Goal: Task Accomplishment & Management: Manage account settings

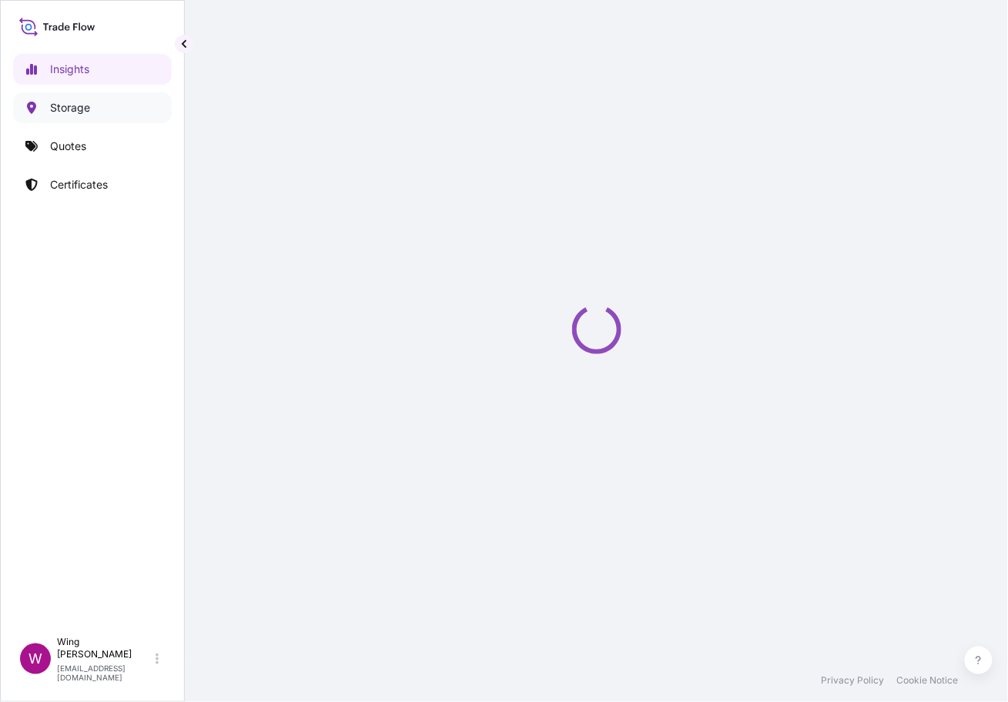
click at [67, 106] on p "Storage" at bounding box center [70, 107] width 40 height 15
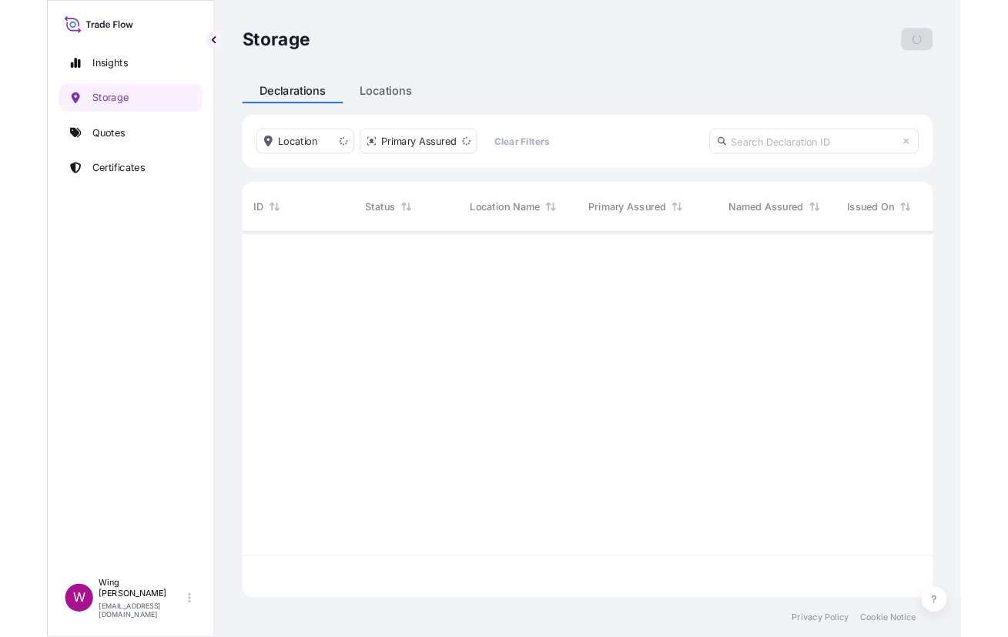
scroll to position [396, 746]
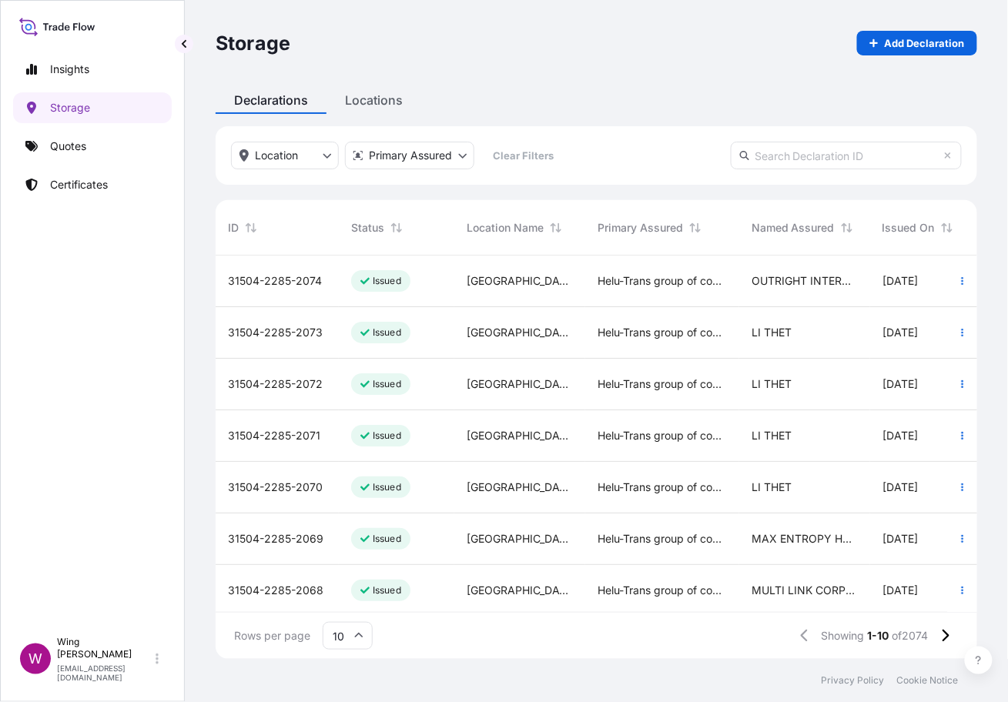
click at [293, 276] on span "31504-2285-2074" at bounding box center [275, 280] width 94 height 15
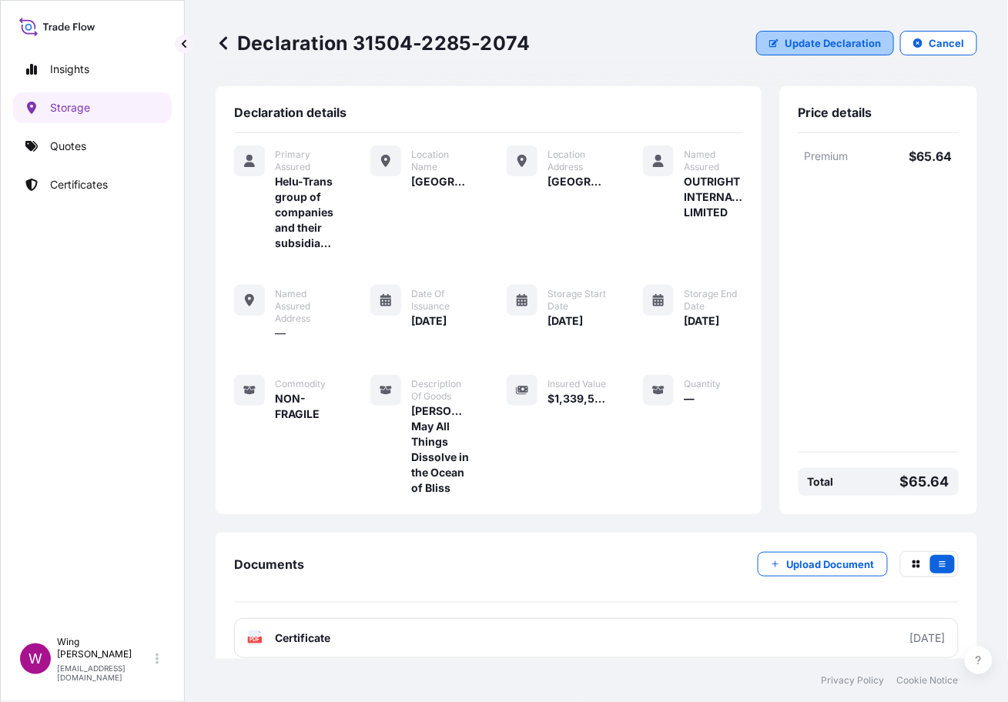
click at [816, 42] on p "Update Declaration" at bounding box center [833, 42] width 96 height 15
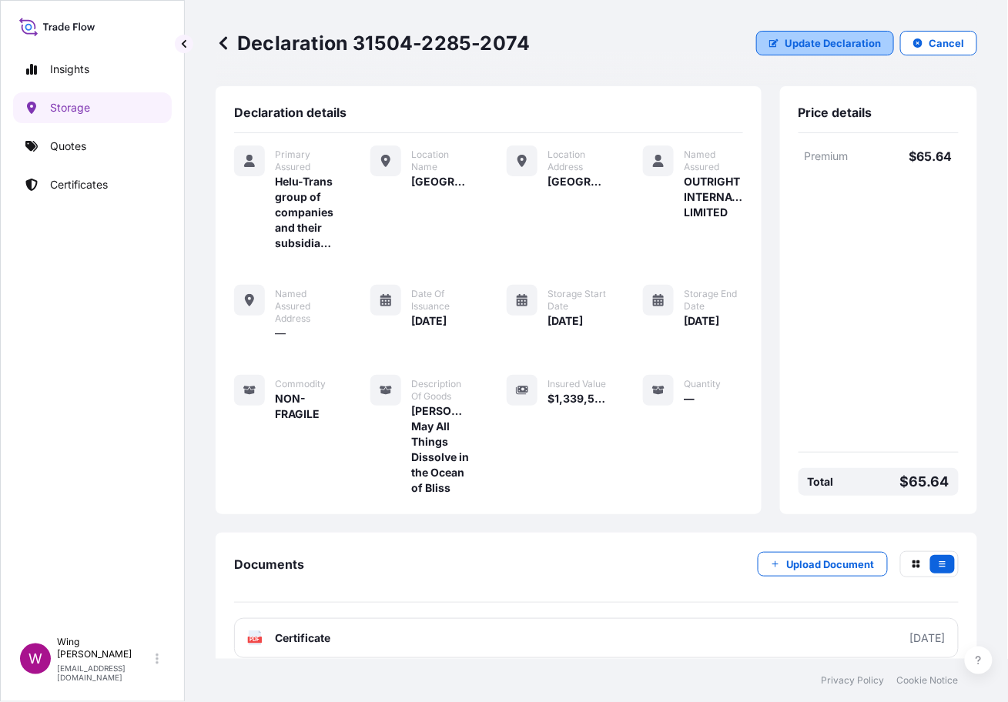
click at [816, 42] on p "Update Declaration" at bounding box center [833, 42] width 96 height 15
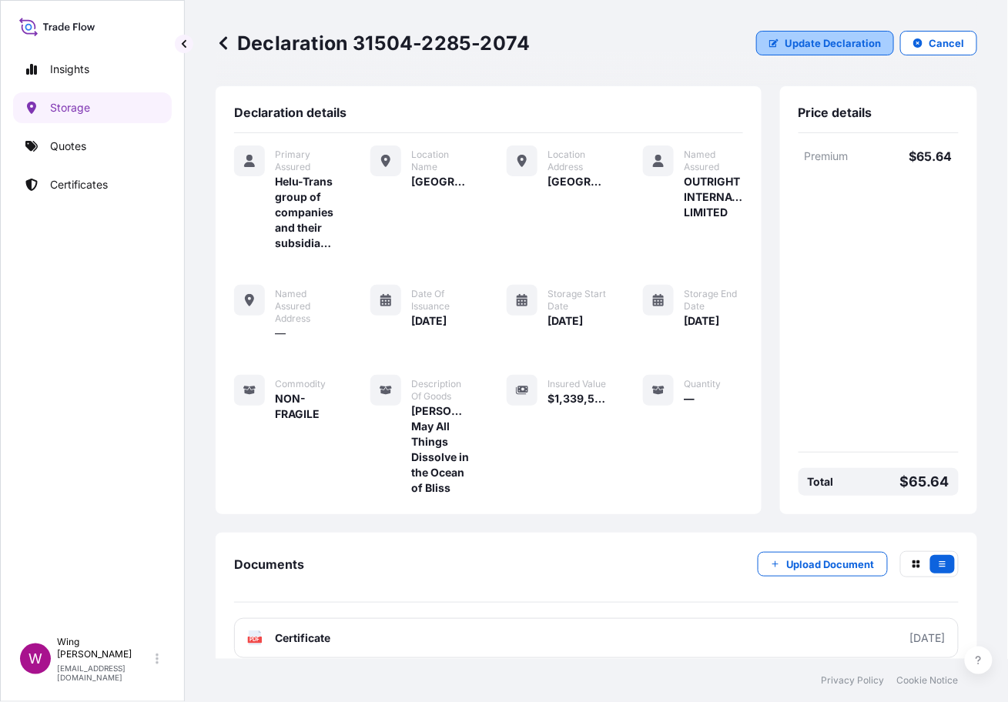
click at [816, 42] on p "Update Declaration" at bounding box center [833, 42] width 96 height 15
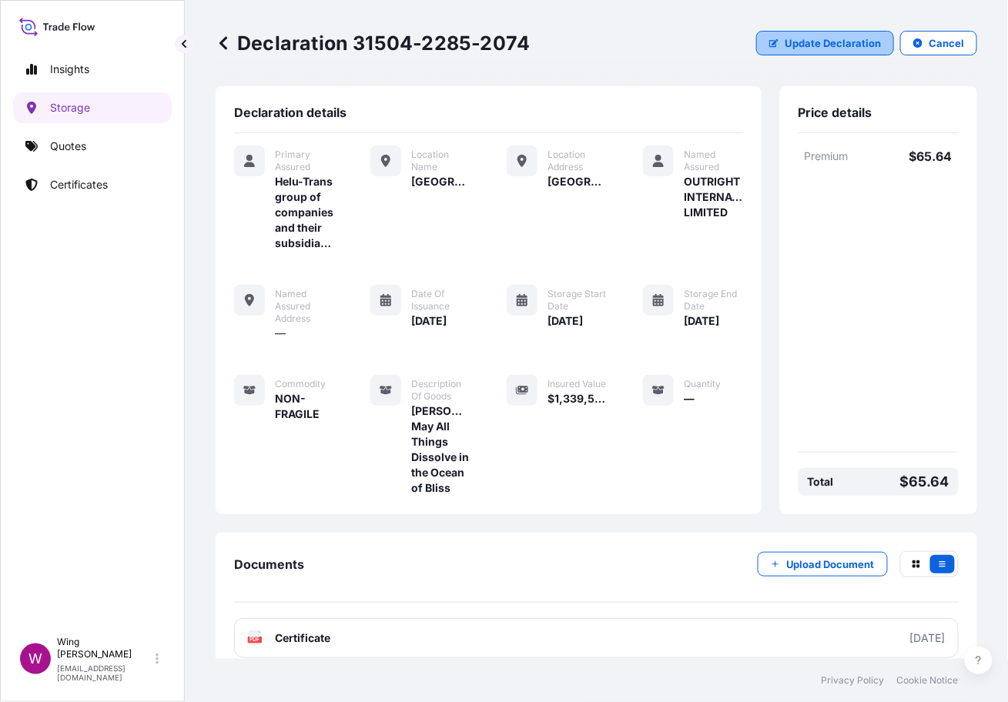
click at [816, 42] on p "Update Declaration" at bounding box center [833, 42] width 96 height 15
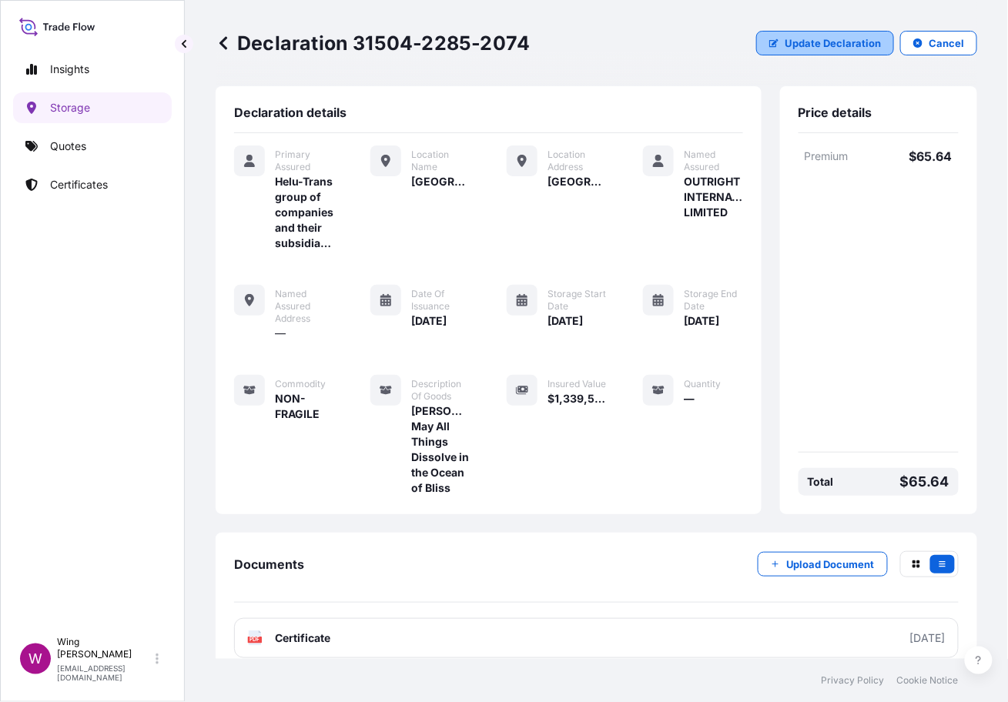
click at [816, 42] on p "Update Declaration" at bounding box center [833, 42] width 96 height 15
click at [818, 37] on p "Update Declaration" at bounding box center [833, 42] width 96 height 15
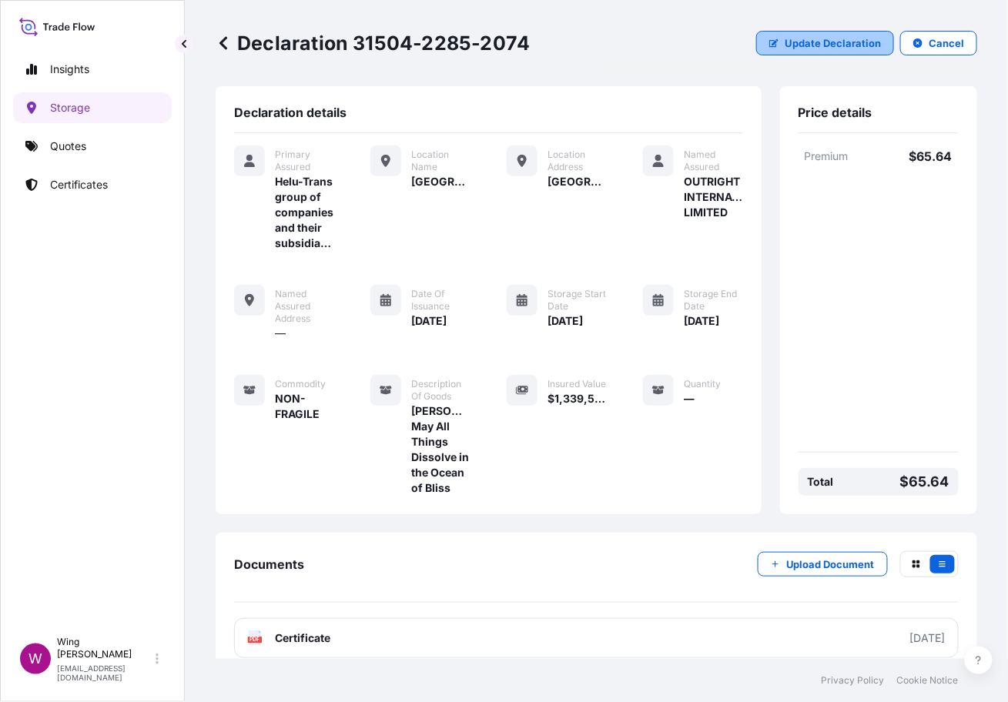
click at [825, 32] on button "Update Declaration" at bounding box center [825, 43] width 138 height 25
click at [825, 15] on div "Declaration 31504-2285-2074 Update Declaration Cancel" at bounding box center [597, 43] width 762 height 86
click at [823, 21] on div "Declaration 31504-2285-2074 Update Declaration Cancel" at bounding box center [597, 43] width 762 height 86
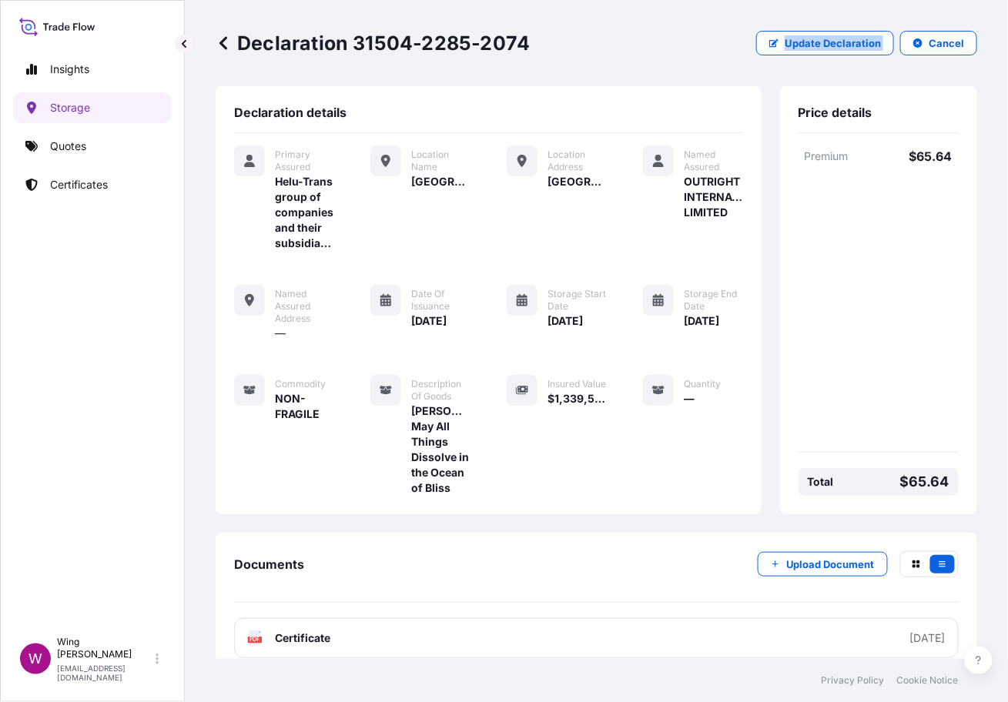
click at [823, 21] on div "Declaration 31504-2285-2074 Update Declaration Cancel" at bounding box center [597, 43] width 762 height 86
click at [811, 49] on p "Update Declaration" at bounding box center [833, 42] width 96 height 15
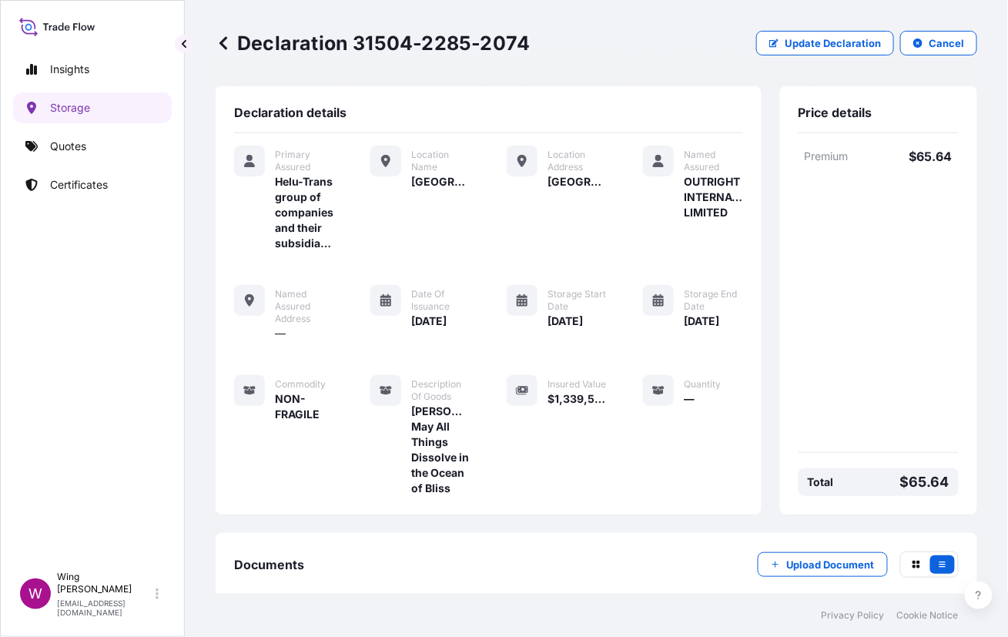
click at [32, 497] on div "Insights Storage Quotes Certificates" at bounding box center [92, 302] width 159 height 524
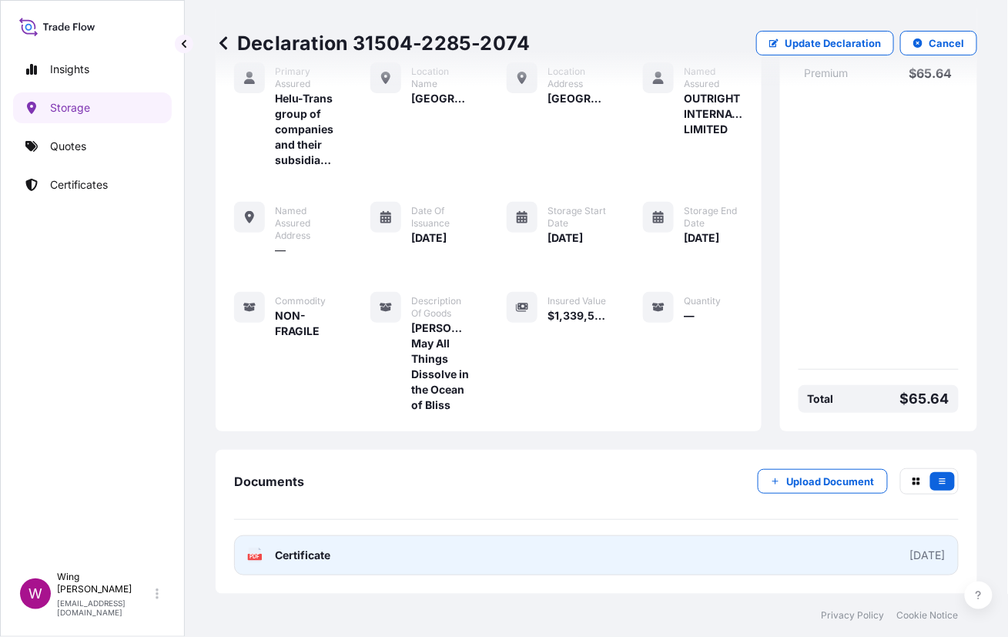
click at [261, 554] on icon at bounding box center [255, 554] width 13 height 15
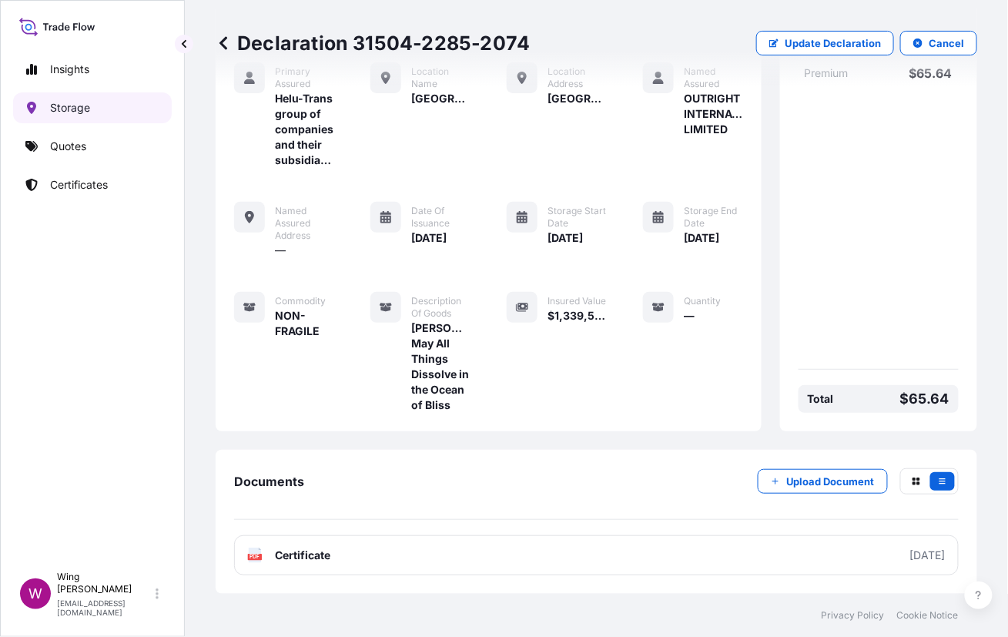
click at [57, 105] on p "Storage" at bounding box center [70, 107] width 40 height 15
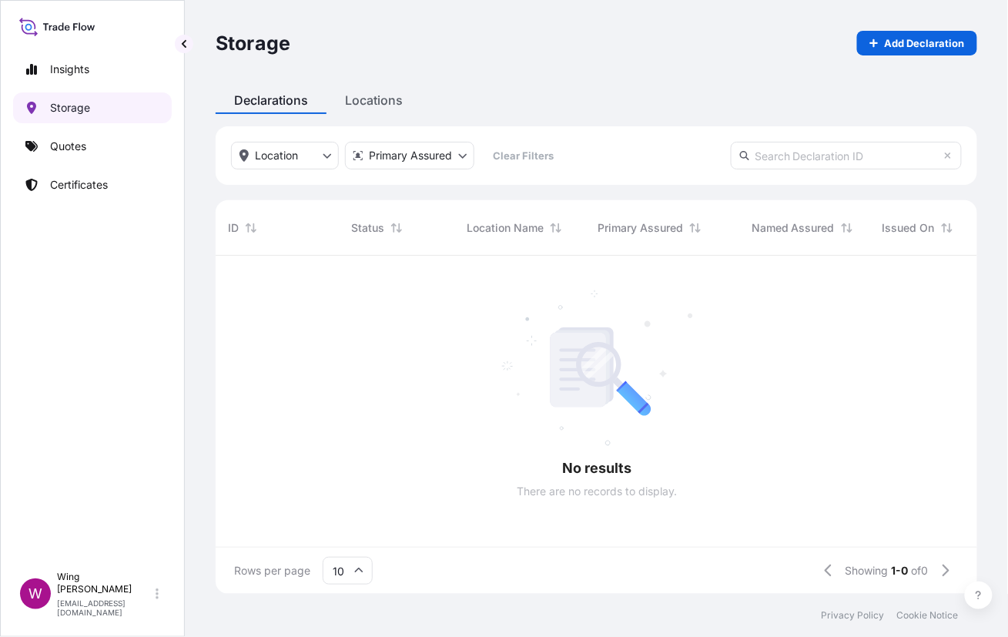
scroll to position [15, 15]
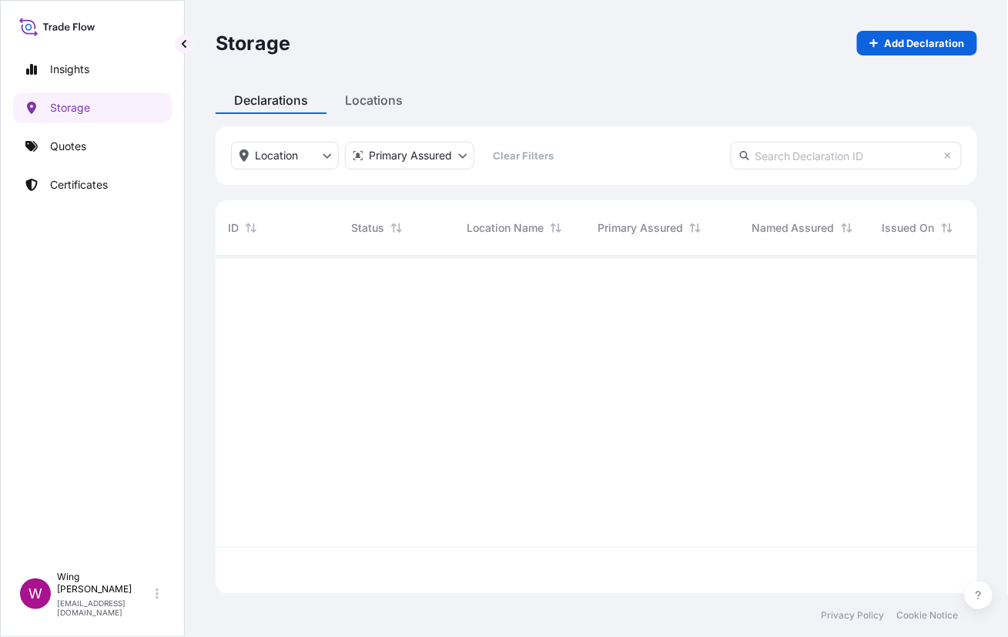
click at [782, 161] on input "text" at bounding box center [846, 156] width 231 height 28
paste input "[PHONE_NUMBER]"
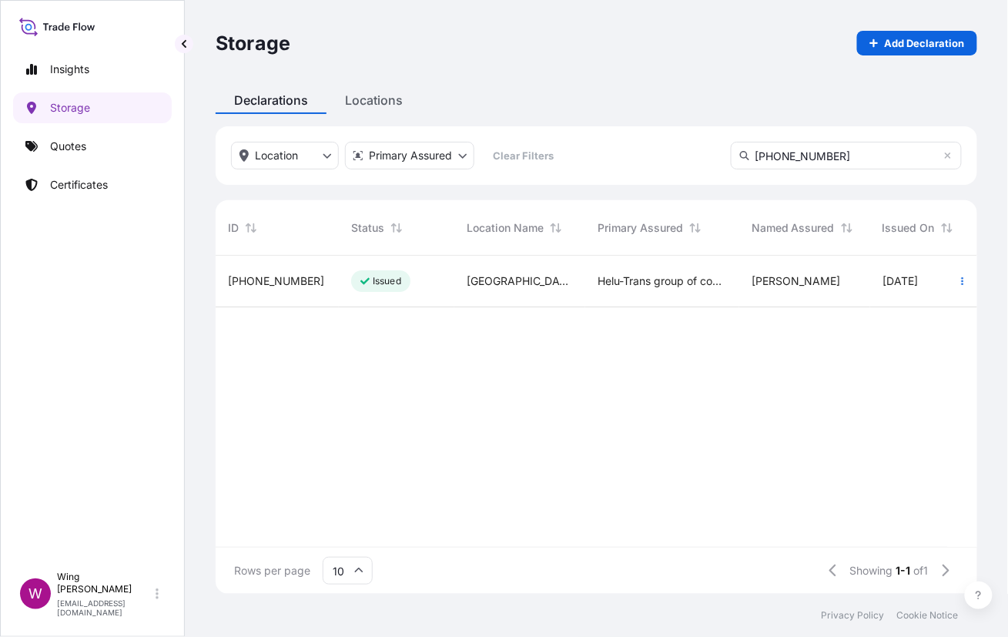
type input "[PHONE_NUMBER]"
click at [330, 282] on div "[PHONE_NUMBER]" at bounding box center [277, 282] width 123 height 52
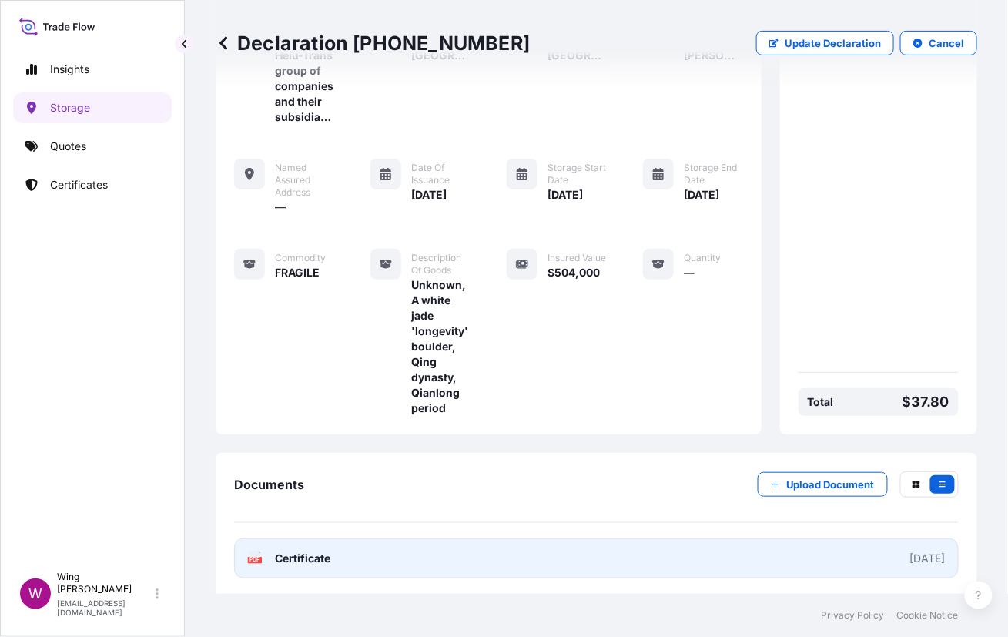
scroll to position [142, 0]
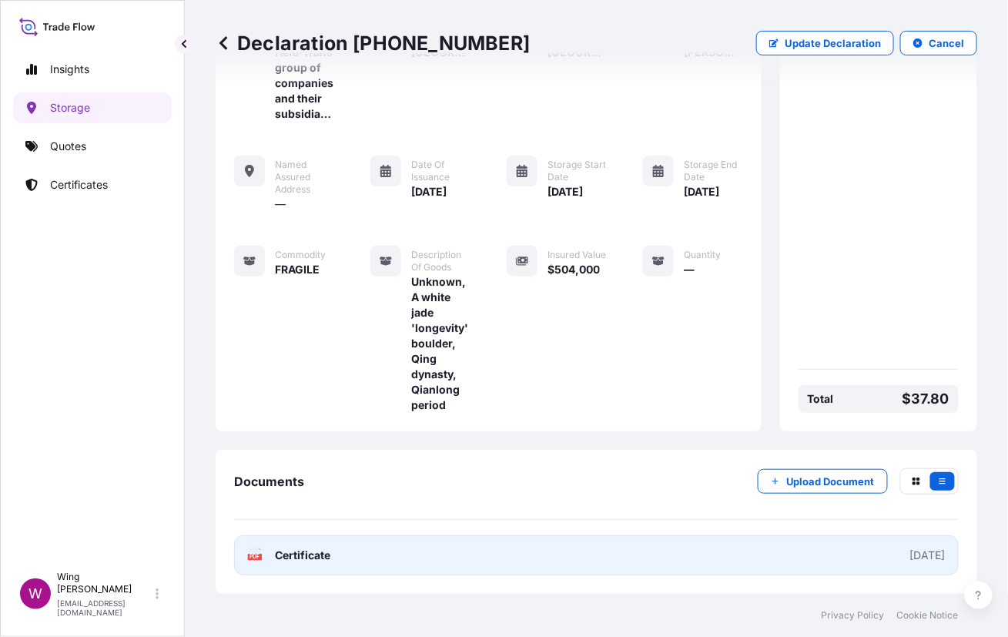
click at [255, 549] on icon at bounding box center [255, 554] width 13 height 15
